Goal: Task Accomplishment & Management: Complete application form

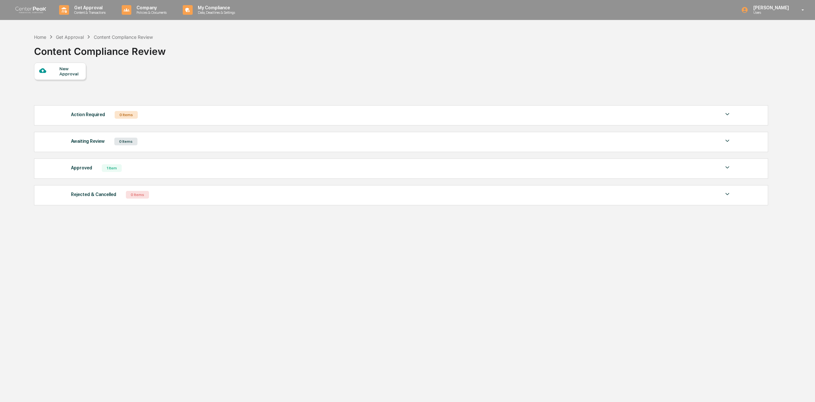
click at [71, 71] on div "New Approval" at bounding box center [70, 71] width 22 height 10
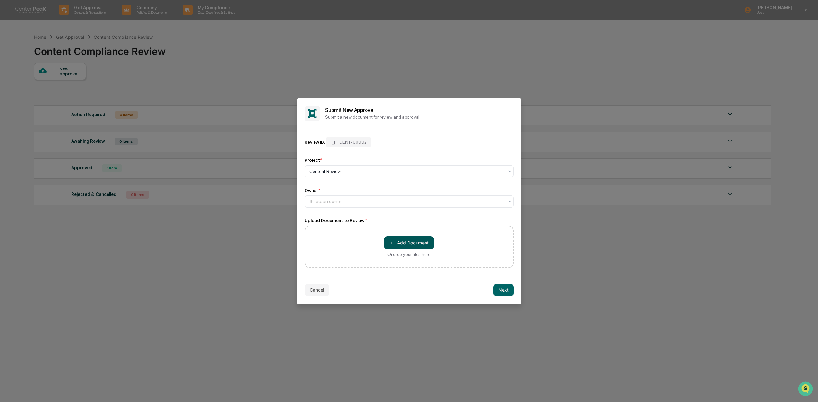
click at [408, 240] on button "＋ Add Document" at bounding box center [409, 243] width 50 height 13
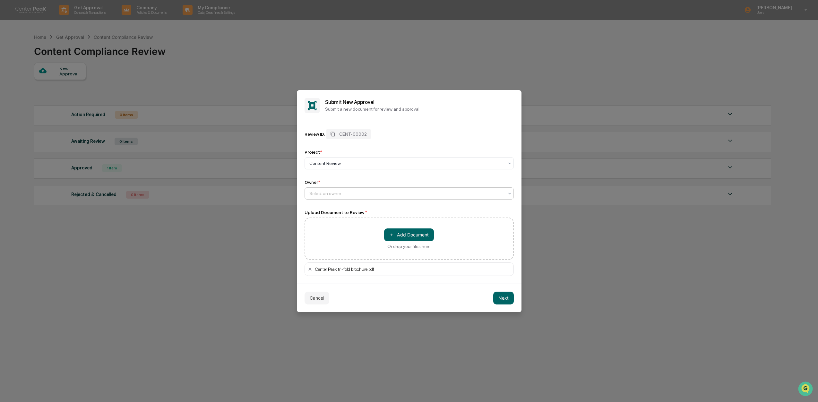
click at [332, 187] on div "Select an owner..." at bounding box center [409, 193] width 209 height 12
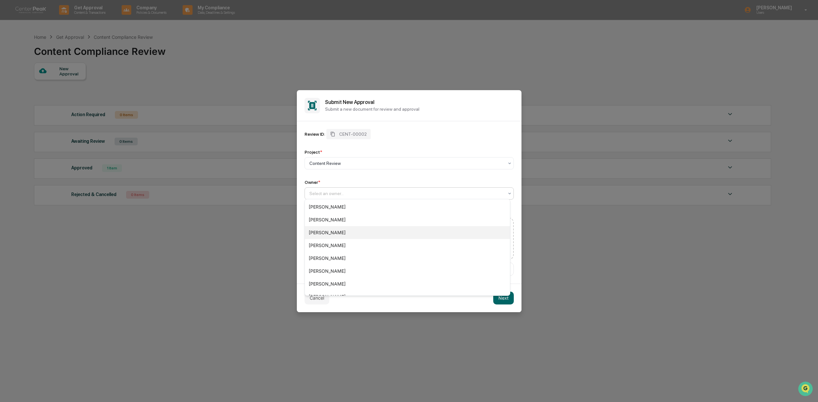
click at [332, 230] on div "[PERSON_NAME]" at bounding box center [407, 232] width 205 height 13
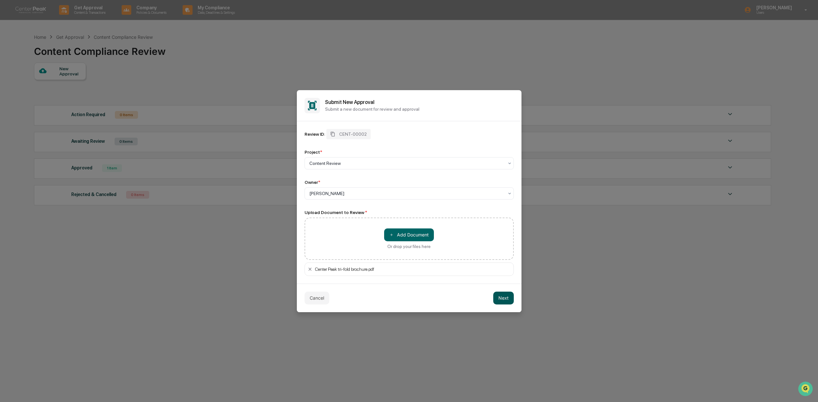
click at [506, 297] on button "Next" at bounding box center [503, 298] width 21 height 13
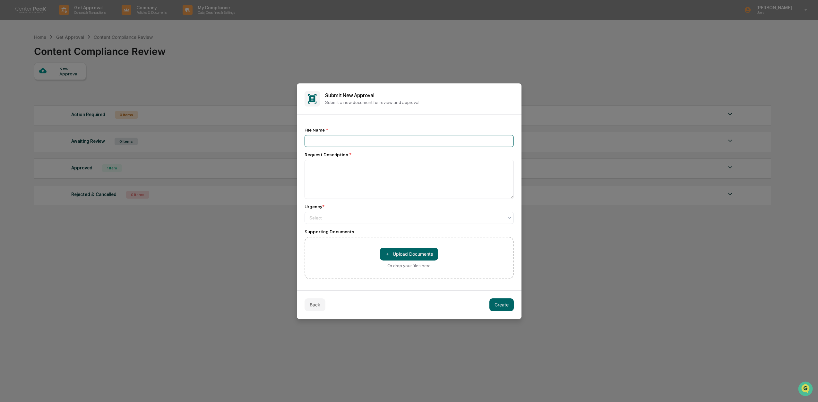
click at [347, 142] on input at bounding box center [409, 141] width 209 height 12
type input "********"
type textarea "**********"
click at [424, 221] on div "Select" at bounding box center [406, 217] width 201 height 9
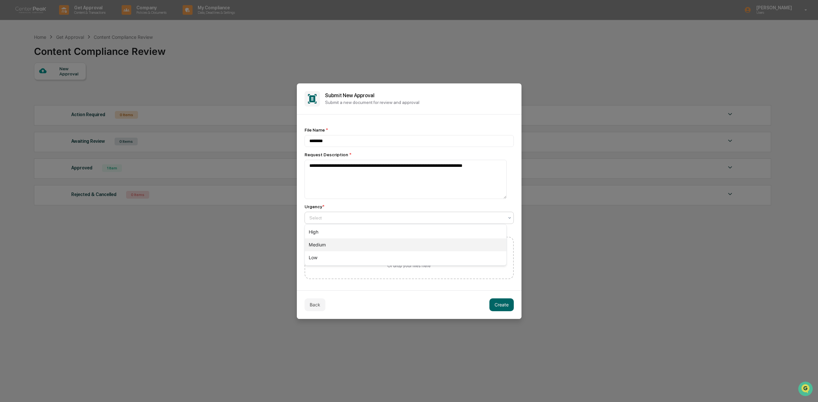
click at [393, 241] on div "Medium" at bounding box center [406, 244] width 202 height 13
click at [421, 257] on button "＋ Upload Documents" at bounding box center [409, 254] width 58 height 13
click at [498, 301] on button "Create" at bounding box center [501, 304] width 24 height 13
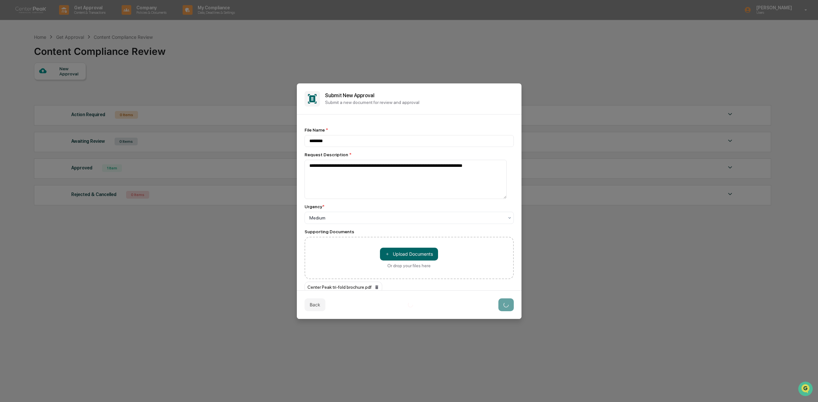
scroll to position [16, 0]
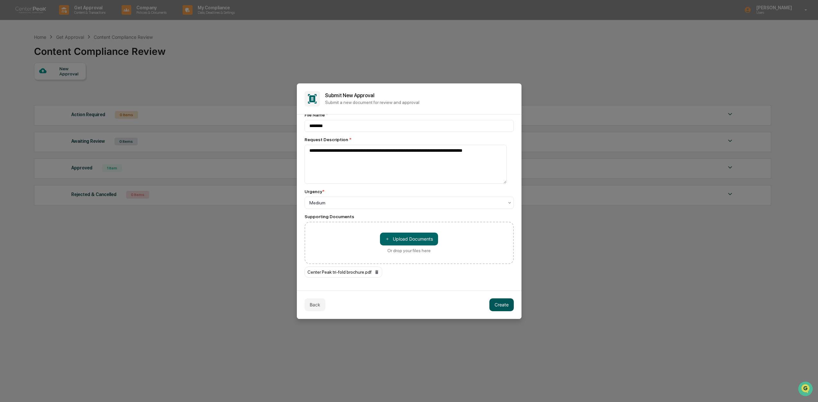
click at [495, 303] on button "Create" at bounding box center [501, 304] width 24 height 13
click at [320, 303] on button "Back" at bounding box center [315, 304] width 21 height 13
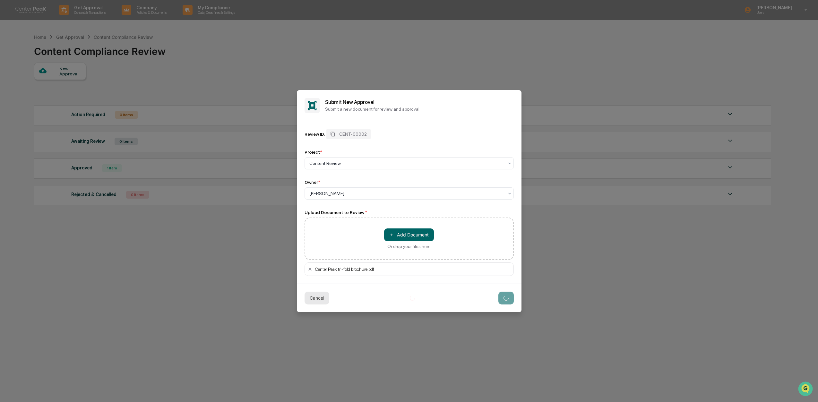
scroll to position [0, 0]
click at [318, 297] on button "Cancel" at bounding box center [317, 298] width 25 height 13
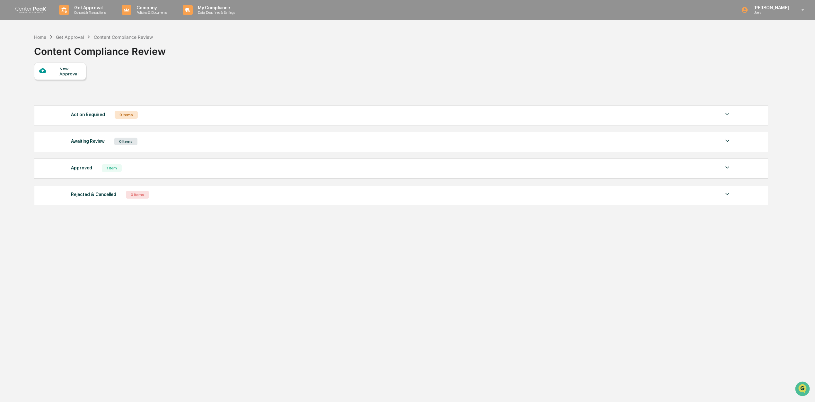
click at [65, 70] on div "New Approval" at bounding box center [70, 71] width 22 height 10
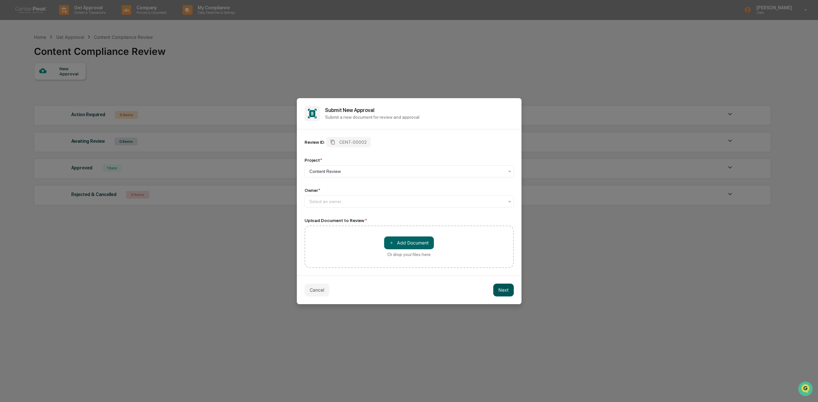
click at [505, 284] on button "Next" at bounding box center [503, 290] width 21 height 13
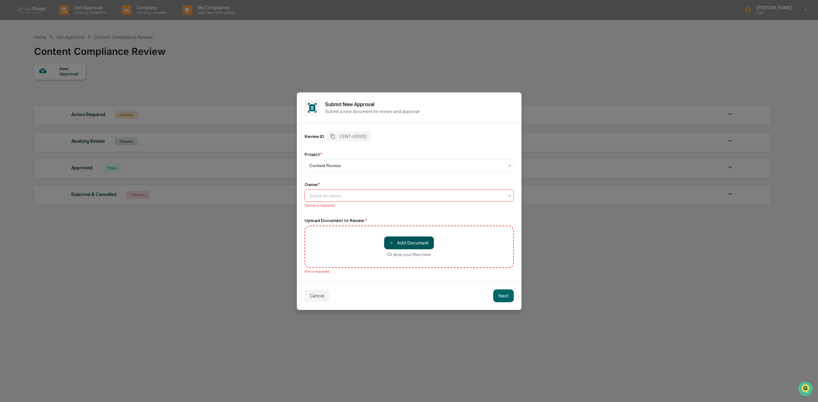
click at [425, 244] on button "＋ Add Document" at bounding box center [409, 243] width 50 height 13
click at [357, 194] on div at bounding box center [406, 196] width 194 height 6
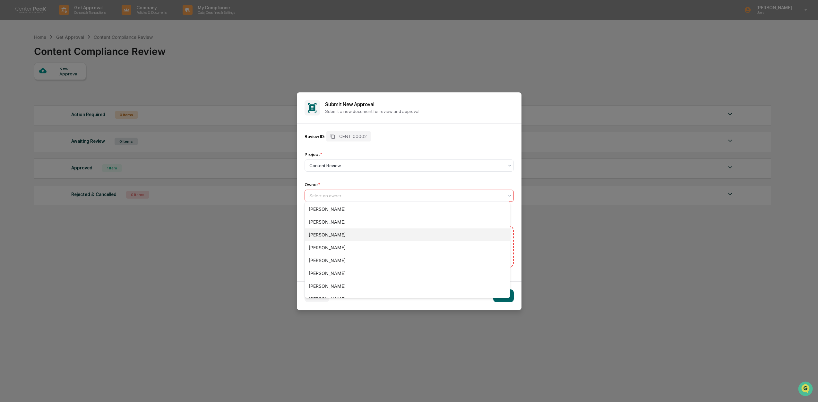
click at [326, 234] on div "[PERSON_NAME]" at bounding box center [407, 235] width 205 height 13
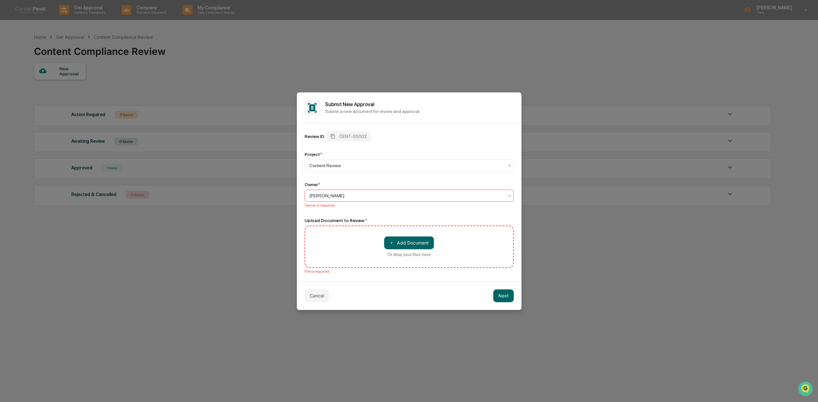
click at [501, 301] on div "Cancel Next" at bounding box center [409, 295] width 225 height 29
click at [498, 295] on button "Next" at bounding box center [503, 295] width 21 height 13
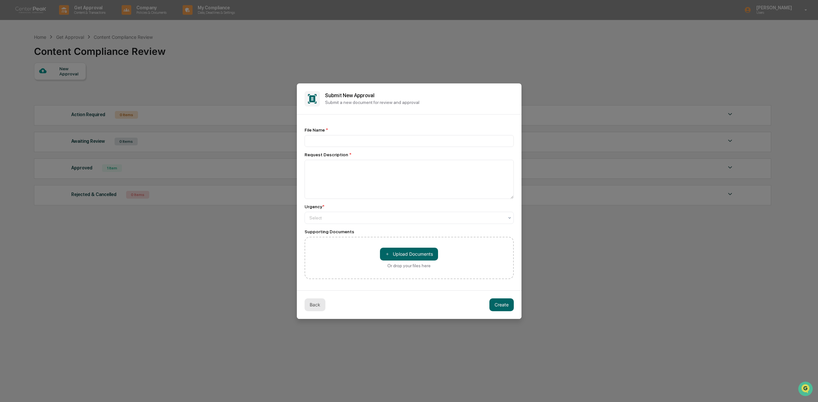
click at [316, 301] on button "Back" at bounding box center [315, 304] width 21 height 13
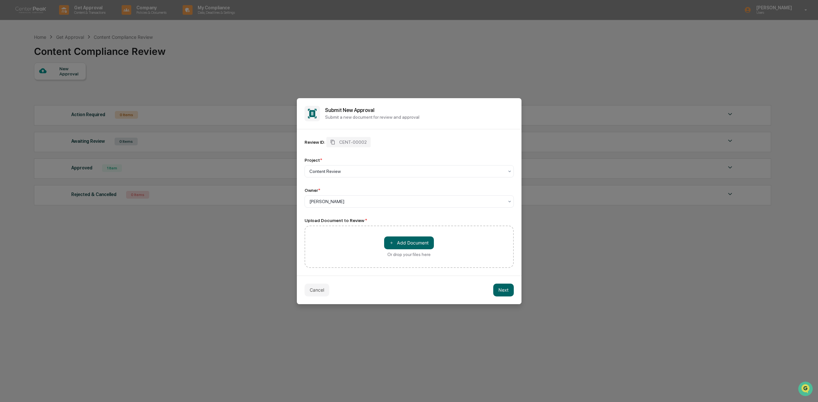
click at [312, 295] on div "Cancel Next" at bounding box center [409, 290] width 225 height 29
click at [314, 290] on button "Cancel" at bounding box center [317, 290] width 25 height 13
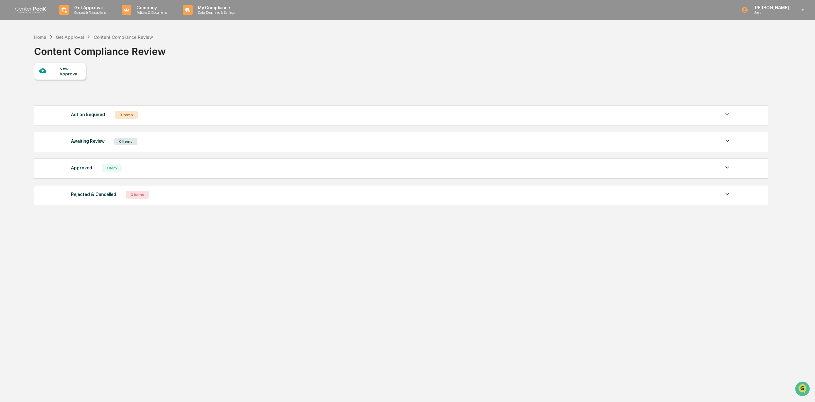
click at [222, 251] on div "Home Get Approval Content Compliance Review Content Compliance Review New Appro…" at bounding box center [400, 231] width 752 height 402
click at [82, 11] on p "Content & Transactions" at bounding box center [89, 12] width 40 height 4
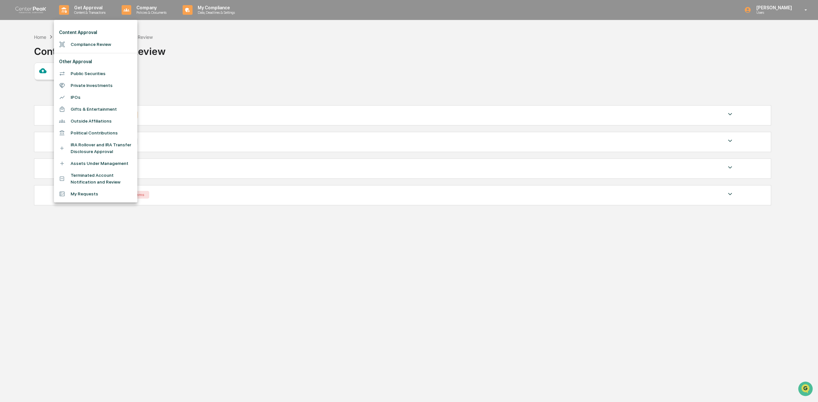
click at [82, 44] on li "Compliance Review" at bounding box center [95, 45] width 83 height 12
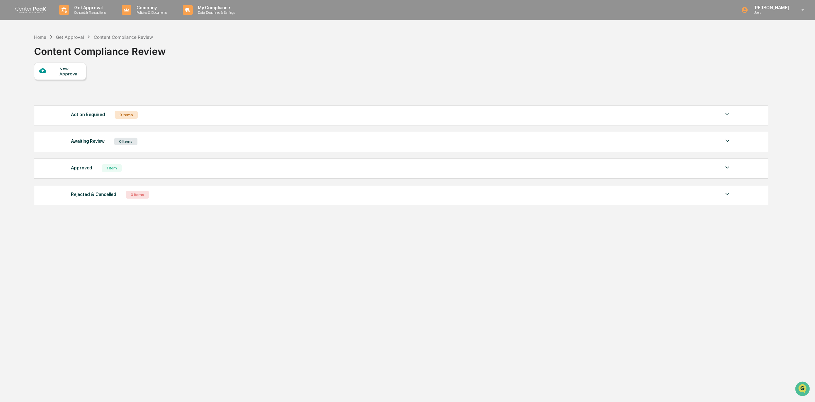
click at [63, 73] on div "New Approval" at bounding box center [70, 71] width 22 height 10
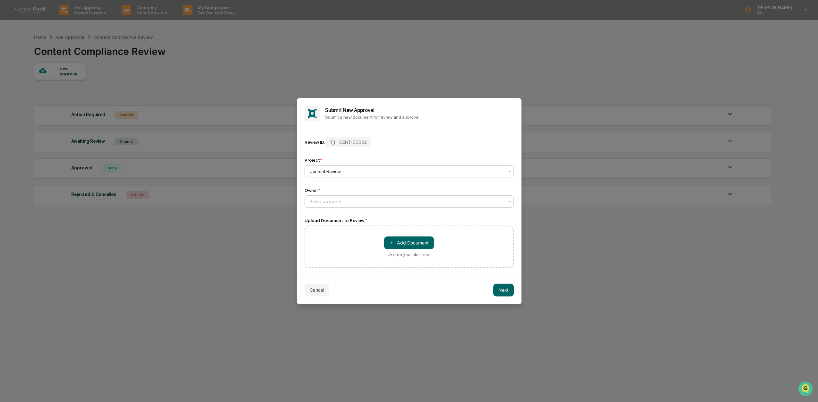
click at [359, 198] on div at bounding box center [406, 201] width 194 height 6
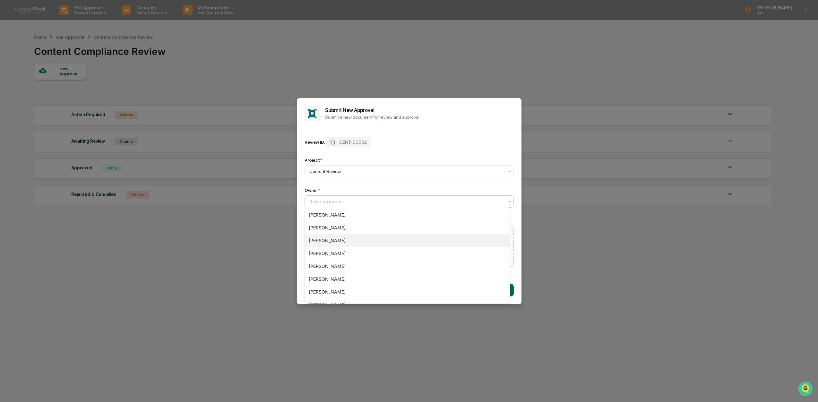
click at [335, 238] on div "[PERSON_NAME]" at bounding box center [407, 240] width 205 height 13
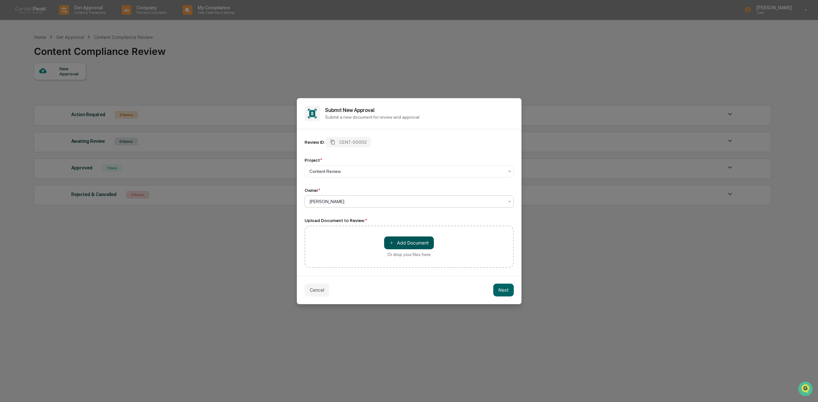
click at [407, 242] on button "＋ Add Document" at bounding box center [409, 243] width 50 height 13
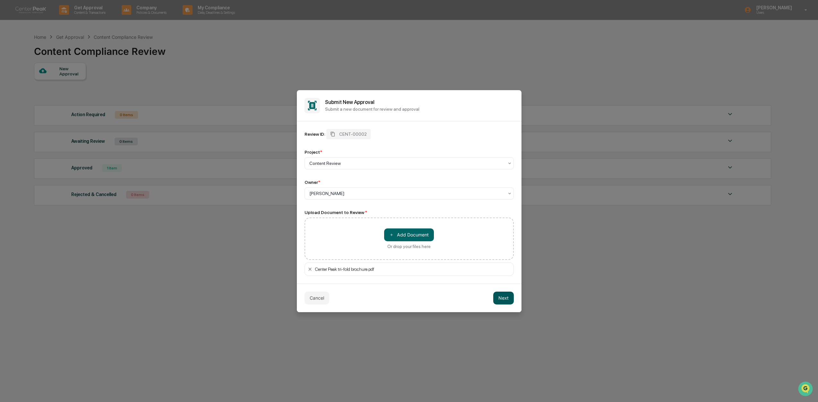
click at [496, 297] on button "Next" at bounding box center [503, 298] width 21 height 13
